Goal: Use online tool/utility: Deploy from zip file

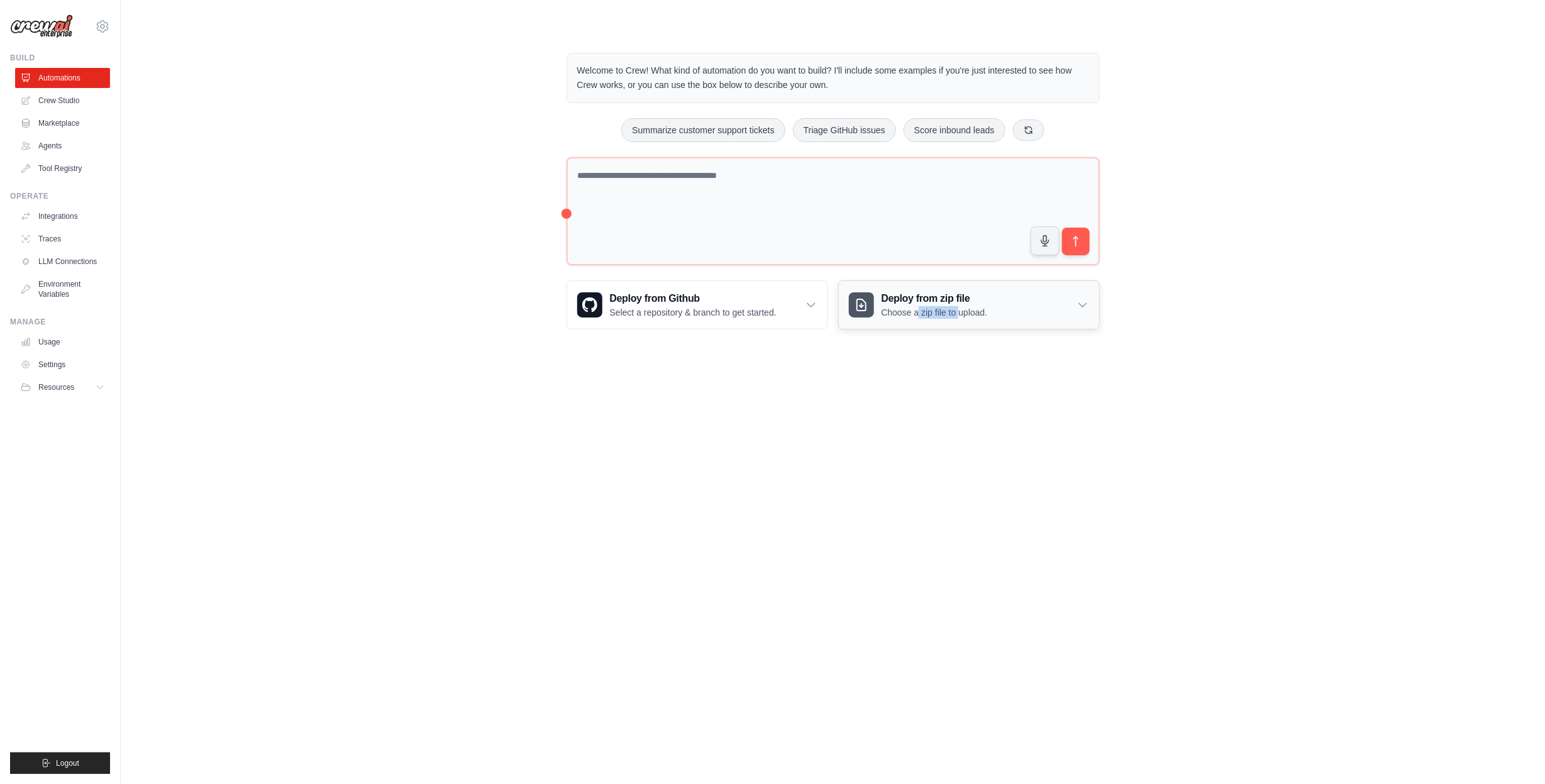
drag, startPoint x: 959, startPoint y: 306, endPoint x: 919, endPoint y: 327, distance: 45.2
click at [919, 326] on div "Deploy from zip file Choose a zip file to upload." at bounding box center [969, 305] width 261 height 48
